Goal: Task Accomplishment & Management: Manage account settings

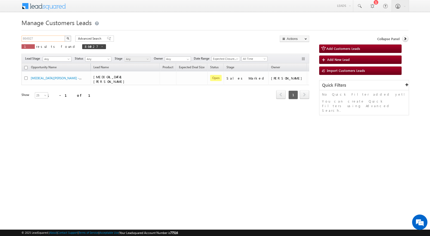
click at [28, 38] on input "864927" at bounding box center [43, 39] width 44 height 6
paste input "91623"
type input "891623"
click at [64, 36] on button "button" at bounding box center [67, 39] width 7 height 6
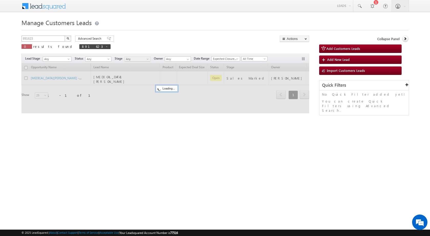
click at [64, 36] on button "button" at bounding box center [67, 39] width 7 height 6
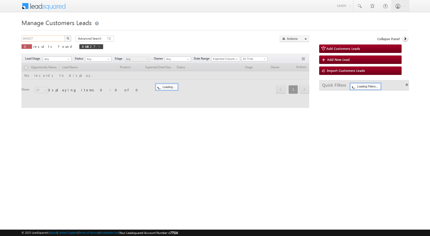
click at [39, 38] on input "864927" at bounding box center [43, 39] width 44 height 6
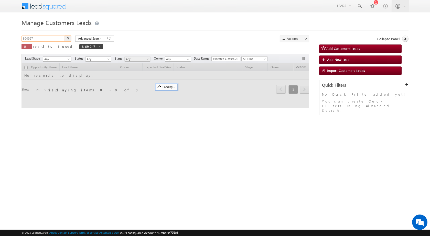
drag, startPoint x: 39, startPoint y: 38, endPoint x: 8, endPoint y: 39, distance: 30.7
click at [8, 39] on body "Menu [PERSON_NAME] sitar a6@ks erve." at bounding box center [215, 72] width 430 height 145
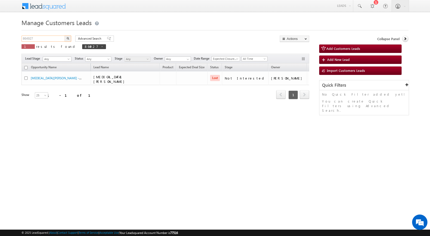
paste input "91623"
type input "891623"
click at [64, 36] on button "button" at bounding box center [67, 39] width 7 height 6
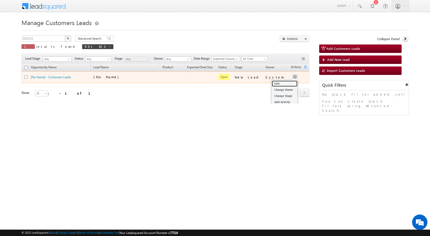
click at [283, 83] on link "Edit" at bounding box center [285, 84] width 26 height 6
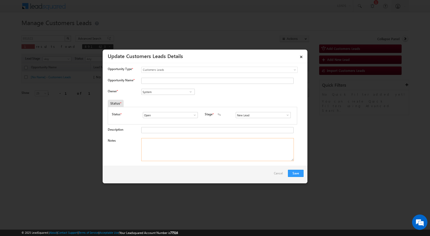
click at [190, 157] on textarea "Notes" at bounding box center [217, 149] width 152 height 23
paste textarea "891623 / [PERSON_NAME] / 9521303979 / CONSTRUCTION / OWNER - WIFE / 334001 TO B…"
type textarea "891623 / [PERSON_NAME] / 9521303979 / CONSTRUCTION / OWNER - WIFE / 334001 TO B…"
click at [286, 114] on span at bounding box center [287, 115] width 5 height 4
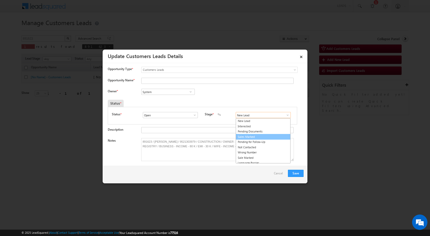
click at [256, 138] on link "Sales Marked" at bounding box center [262, 137] width 55 height 6
type input "Sales Marked"
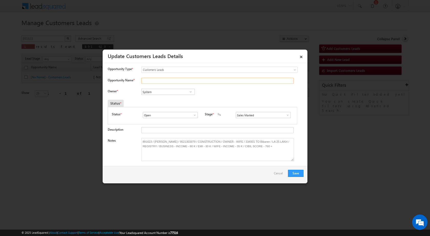
click at [163, 80] on input "Opportunity Name *" at bounding box center [217, 81] width 152 height 6
type input "[PERSON_NAME]"
click at [162, 94] on input "System" at bounding box center [167, 92] width 53 height 6
paste input "[EMAIL_ADDRESS][DOMAIN_NAME]"
click at [177, 100] on span "[EMAIL_ADDRESS][DOMAIN_NAME]" at bounding box center [166, 102] width 46 height 4
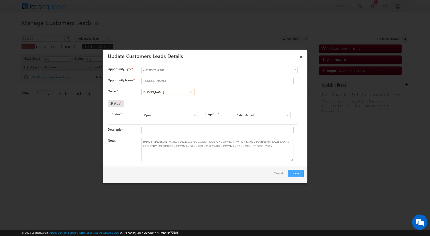
type input "[PERSON_NAME]"
click at [300, 176] on button "Save" at bounding box center [296, 173] width 16 height 7
